Goal: Check status: Check status

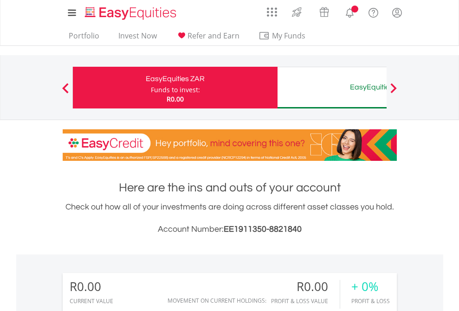
scroll to position [89, 146]
click at [151, 88] on div "Funds to invest:" at bounding box center [175, 89] width 49 height 9
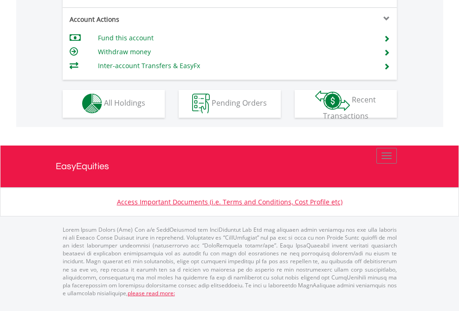
scroll to position [868, 0]
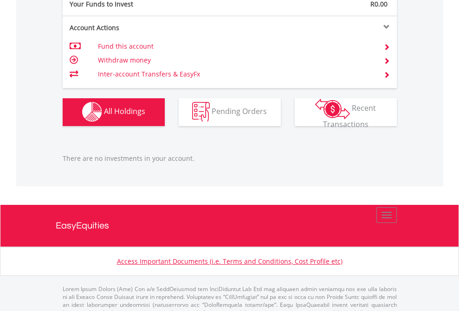
scroll to position [919, 0]
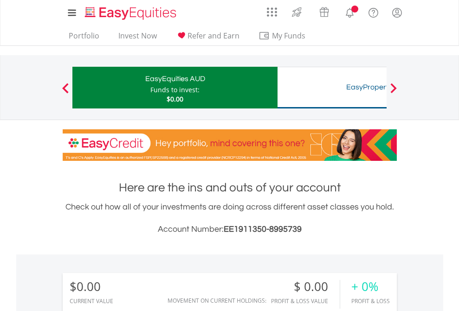
scroll to position [690, 0]
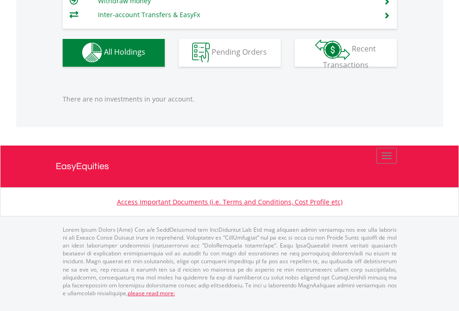
scroll to position [919, 0]
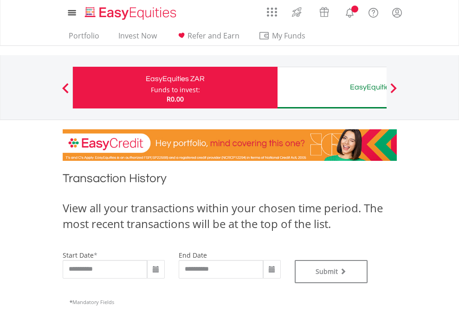
type input "**********"
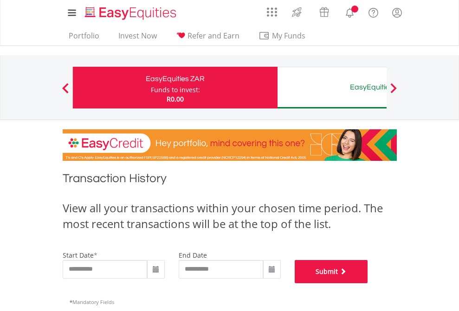
click at [368, 284] on button "Submit" at bounding box center [331, 271] width 73 height 23
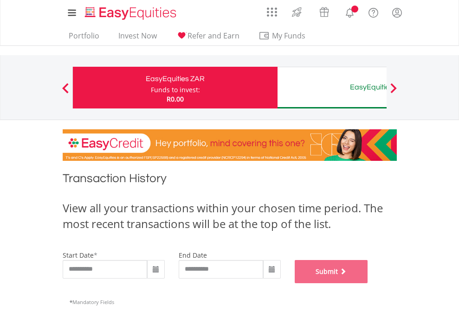
scroll to position [376, 0]
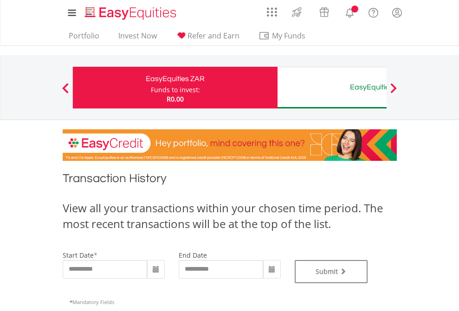
click at [332, 88] on div "EasyEquities AUD" at bounding box center [380, 87] width 194 height 13
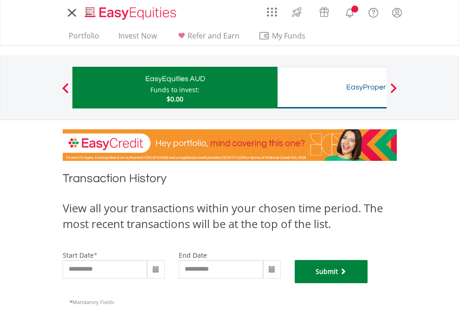
click at [368, 284] on button "Submit" at bounding box center [331, 271] width 73 height 23
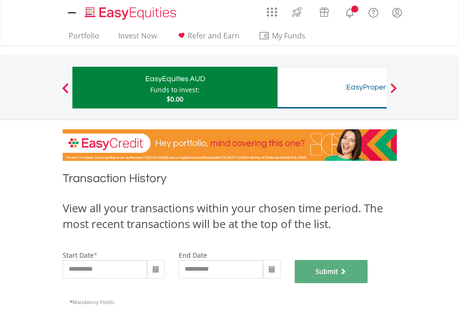
scroll to position [376, 0]
